Goal: Task Accomplishment & Management: Manage account settings

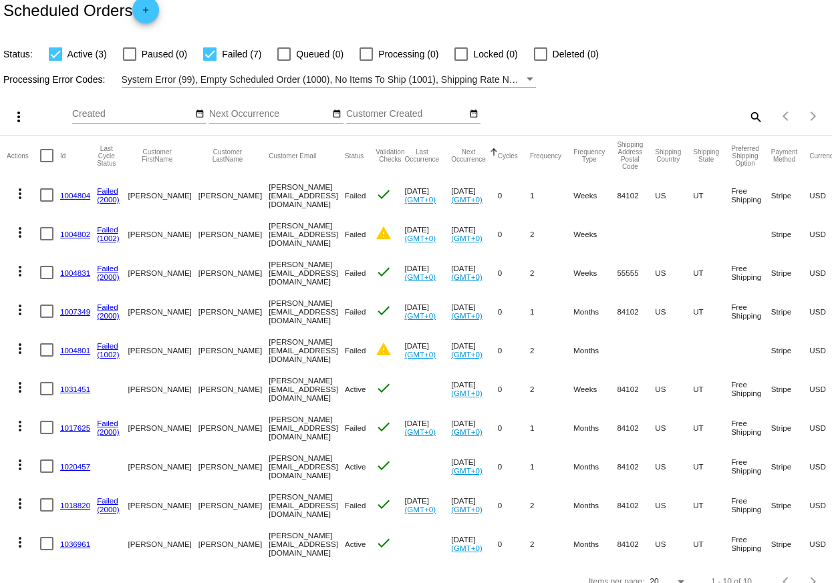
scroll to position [43, 0]
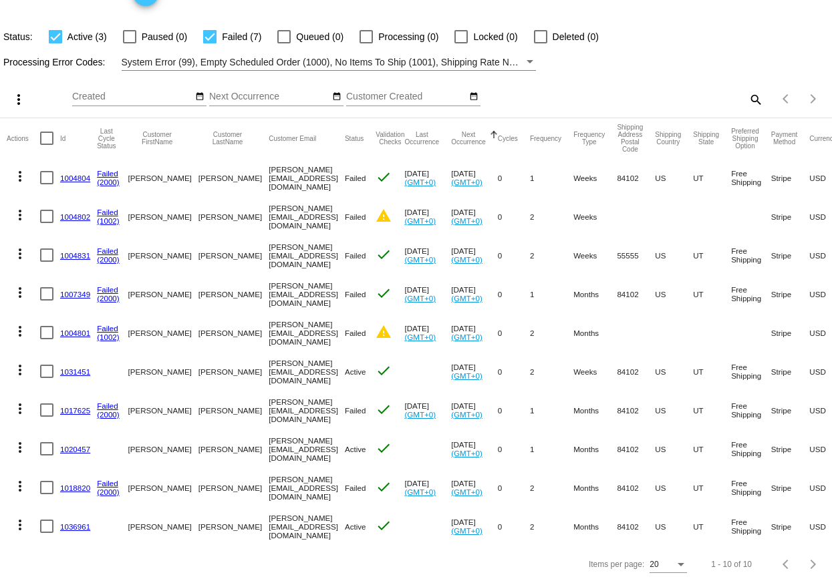
click at [67, 523] on link "1036961" at bounding box center [75, 527] width 30 height 9
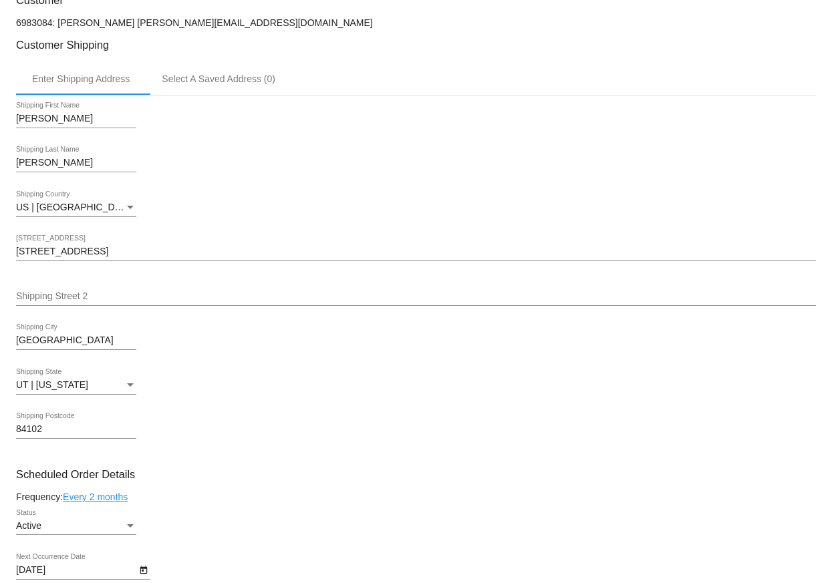
scroll to position [188, 0]
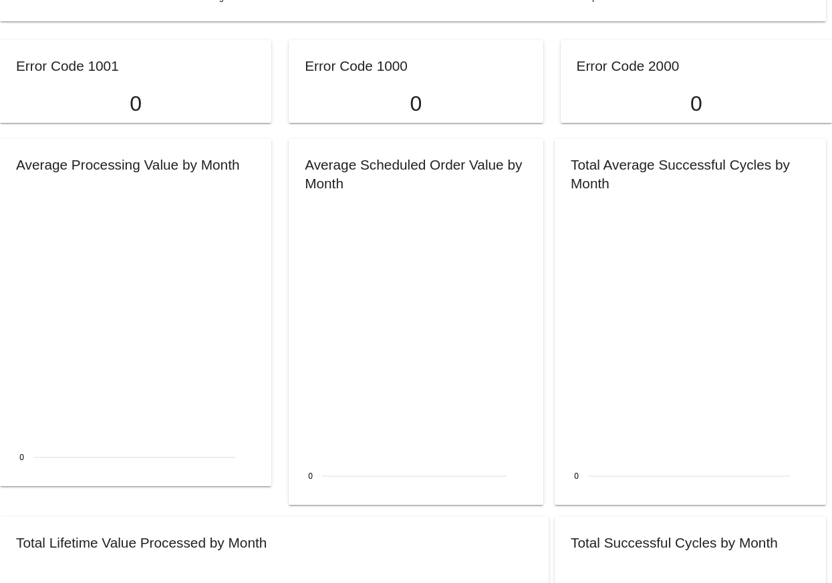
scroll to position [1015, 0]
